Goal: Information Seeking & Learning: Learn about a topic

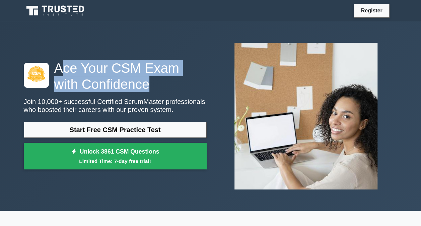
drag, startPoint x: 59, startPoint y: 65, endPoint x: 127, endPoint y: 79, distance: 69.4
click at [127, 79] on h1 "Ace Your CSM Exam with Confidence" at bounding box center [115, 76] width 183 height 32
drag, startPoint x: 127, startPoint y: 79, endPoint x: 132, endPoint y: 87, distance: 9.6
click at [132, 87] on h1 "Ace Your CSM Exam with Confidence" at bounding box center [115, 76] width 183 height 32
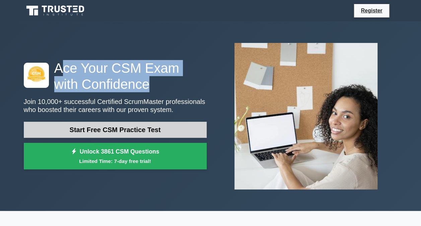
click at [166, 129] on link "Start Free CSM Practice Test" at bounding box center [115, 130] width 183 height 16
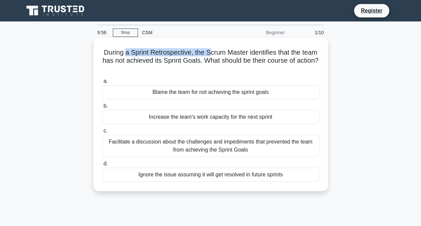
drag, startPoint x: 132, startPoint y: 54, endPoint x: 216, endPoint y: 53, distance: 84.1
click at [216, 53] on h5 "During a Sprint Retrospective, the Scrum Master identifies that the team has no…" at bounding box center [210, 60] width 218 height 25
click at [220, 142] on div "Facilitate a discussion about the challenges and impediments that prevented the…" at bounding box center [210, 146] width 217 height 22
click at [102, 133] on input "c. Facilitate a discussion about the challenges and impediments that prevented …" at bounding box center [102, 131] width 0 height 4
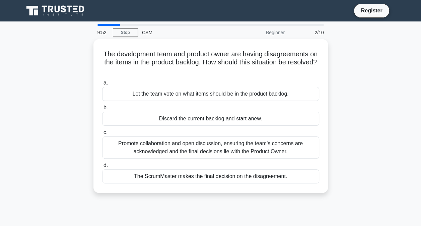
click at [220, 142] on div "Promote collaboration and open discussion, ensuring the team's concerns are ack…" at bounding box center [210, 147] width 217 height 22
click at [102, 135] on input "c. Promote collaboration and open discussion, ensuring the team's concerns are …" at bounding box center [102, 132] width 0 height 4
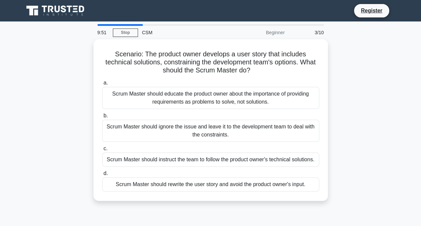
click at [220, 142] on div "a. Scrum Master should educate the product owner about the importance of provid…" at bounding box center [210, 134] width 225 height 115
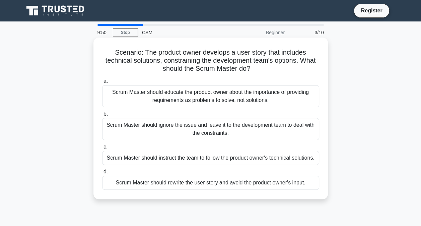
click at [220, 142] on div "a. Scrum Master should educate the product owner about the importance of provid…" at bounding box center [210, 133] width 225 height 115
